Goal: Navigation & Orientation: Find specific page/section

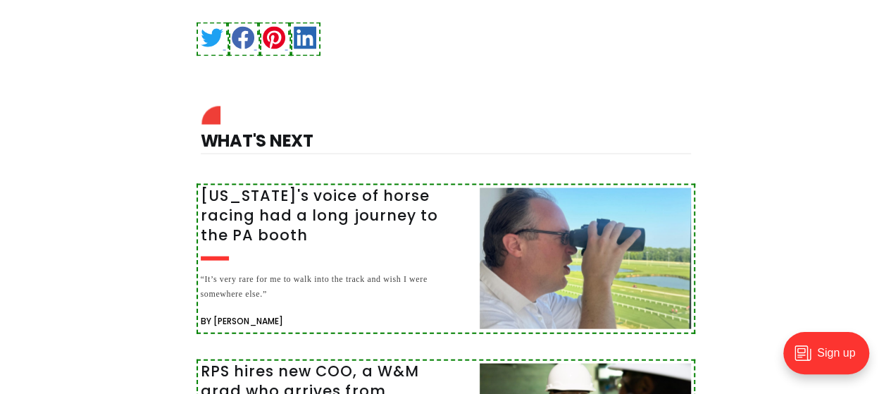
scroll to position [1409, 0]
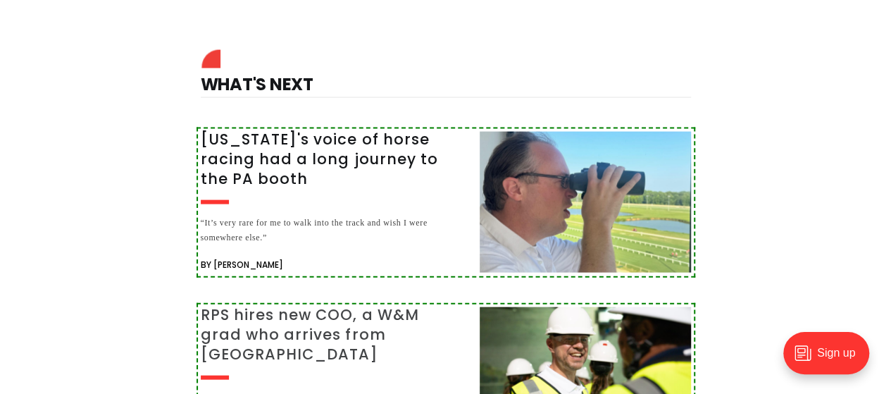
click at [283, 305] on h3 "RPS hires new COO, a W&M grad who arrives from Indianapolis" at bounding box center [332, 334] width 262 height 59
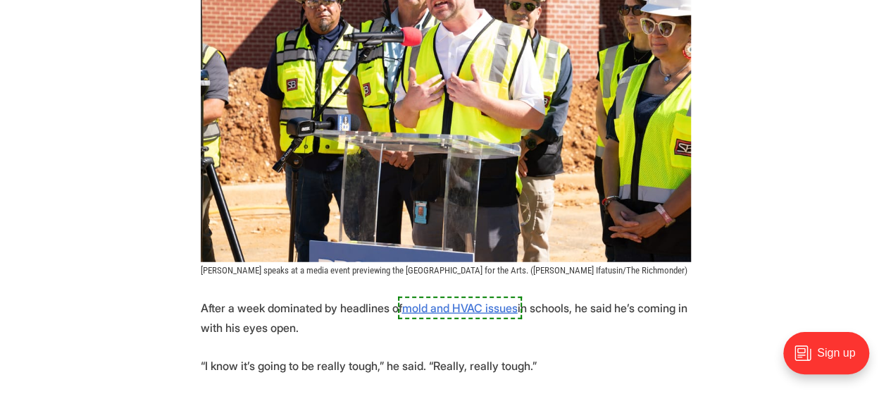
scroll to position [1747, 0]
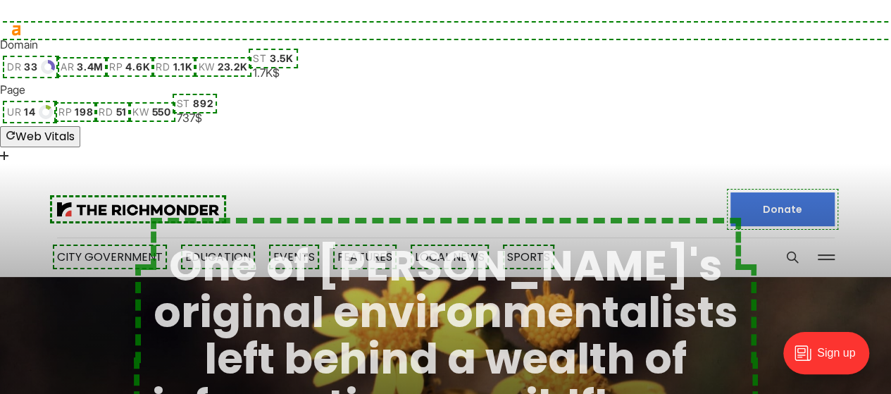
click at [513, 236] on link "One of Richmond's original environmentalists left behind a wealth of informatio…" at bounding box center [446, 382] width 588 height 292
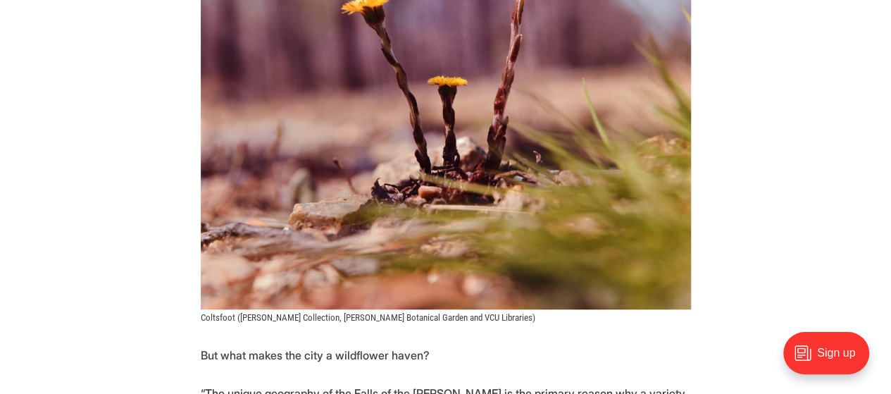
scroll to position [9403, 0]
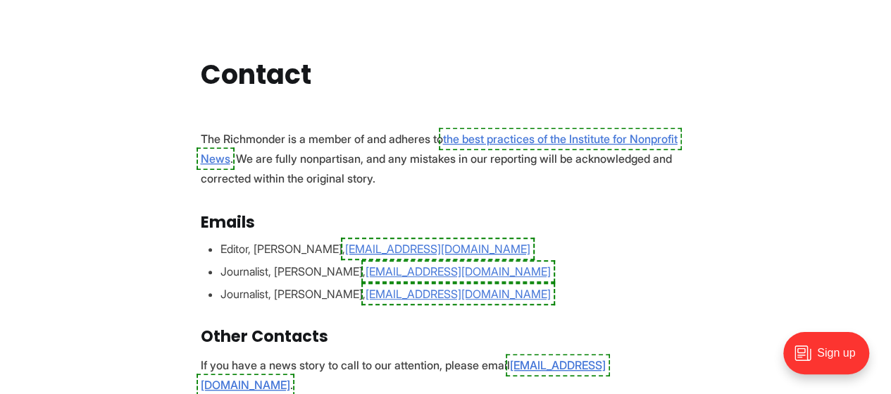
scroll to position [277, 0]
